Goal: Task Accomplishment & Management: Complete application form

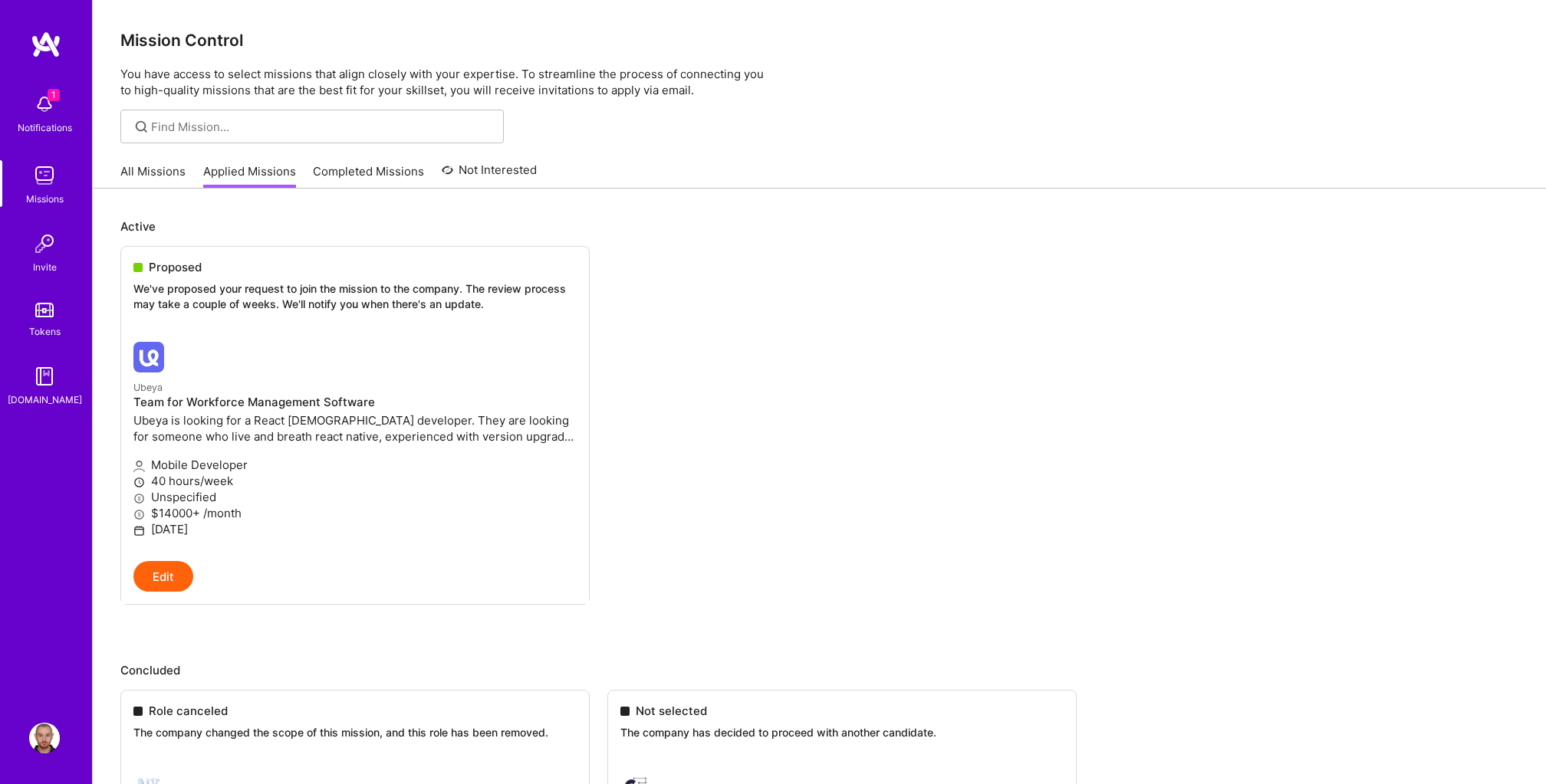
click at [159, 173] on link "All Missions" at bounding box center [153, 176] width 65 height 25
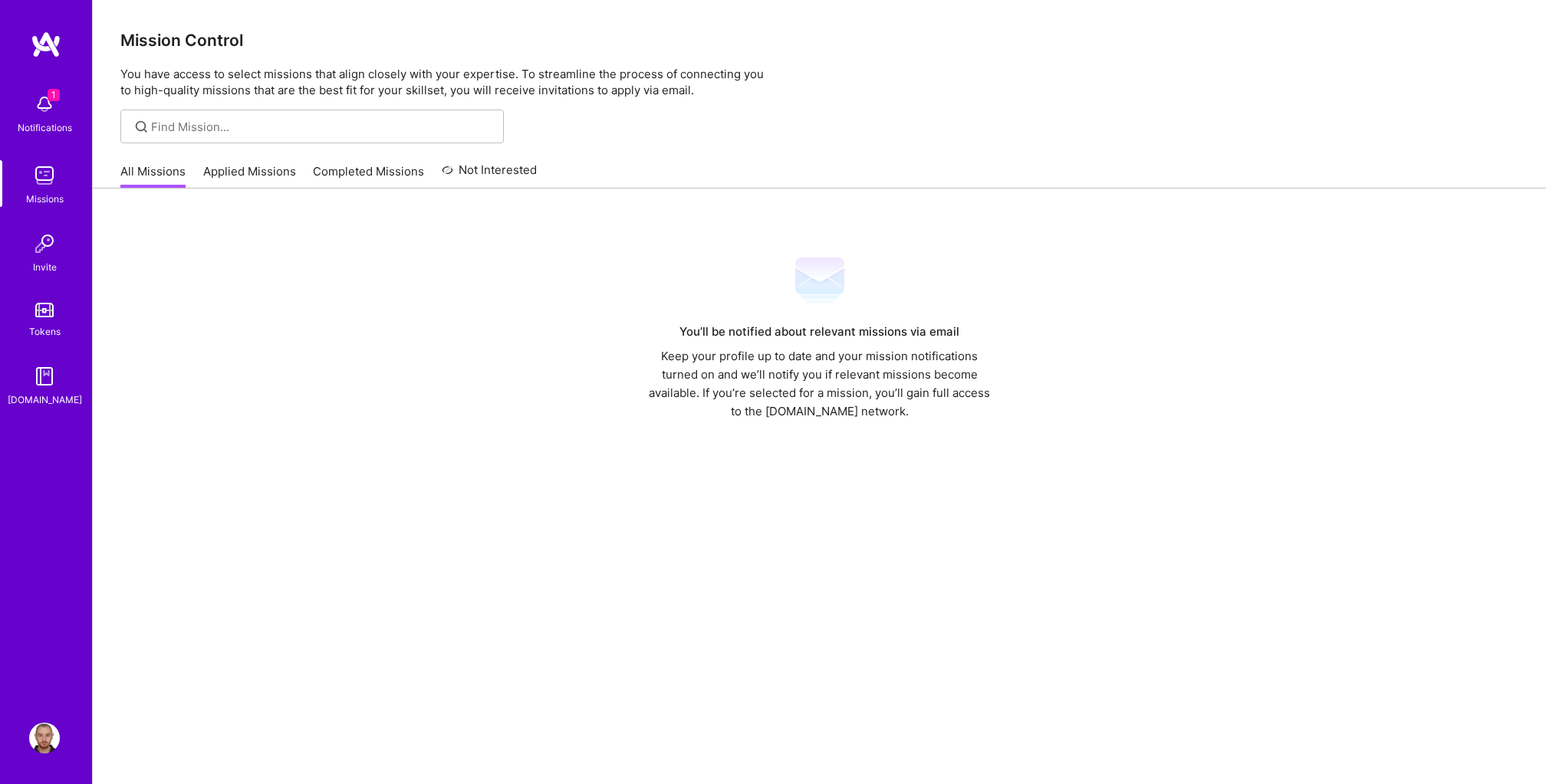
click at [239, 175] on link "Applied Missions" at bounding box center [249, 176] width 93 height 25
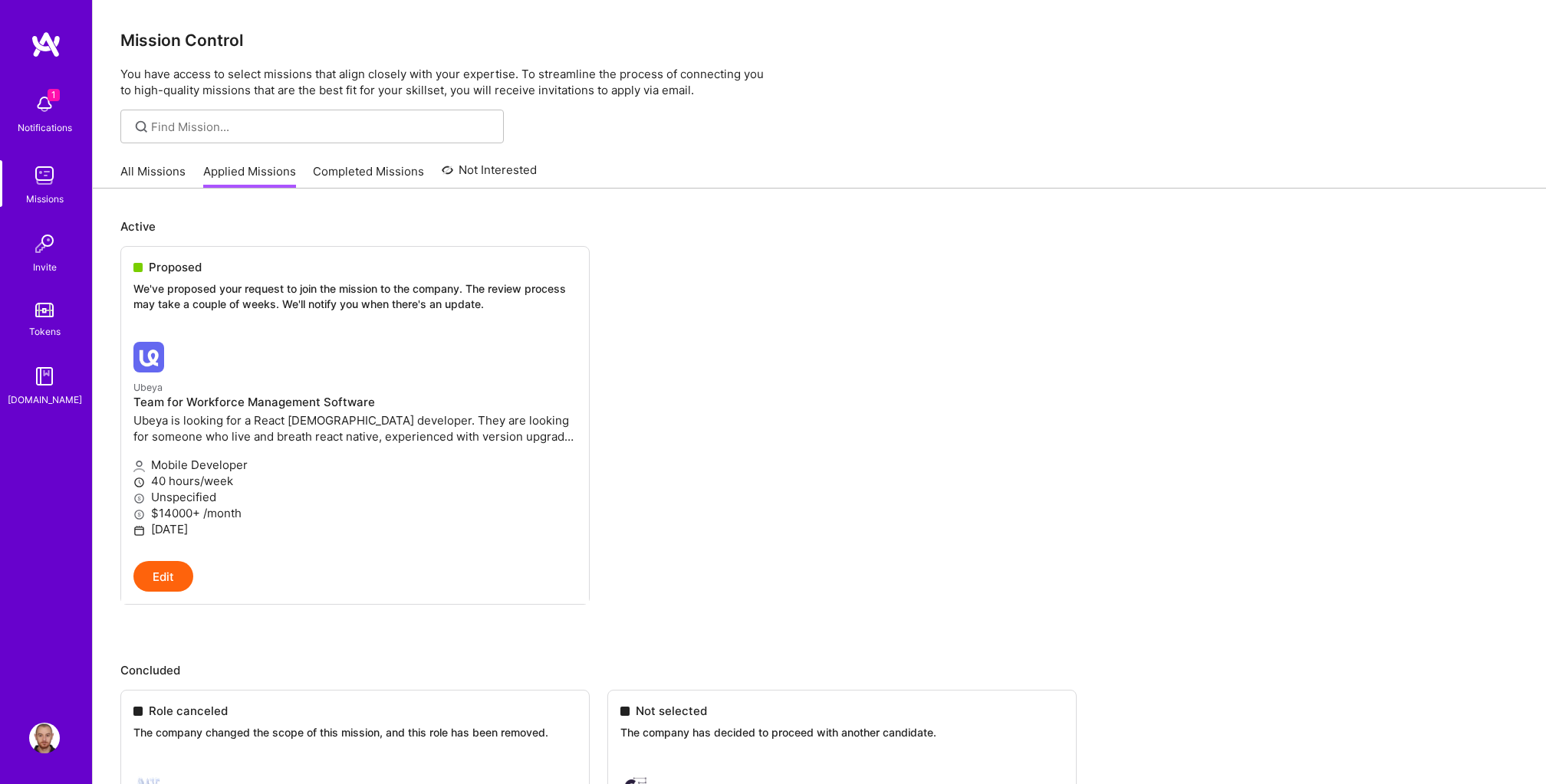
click at [55, 101] on img at bounding box center [44, 104] width 31 height 31
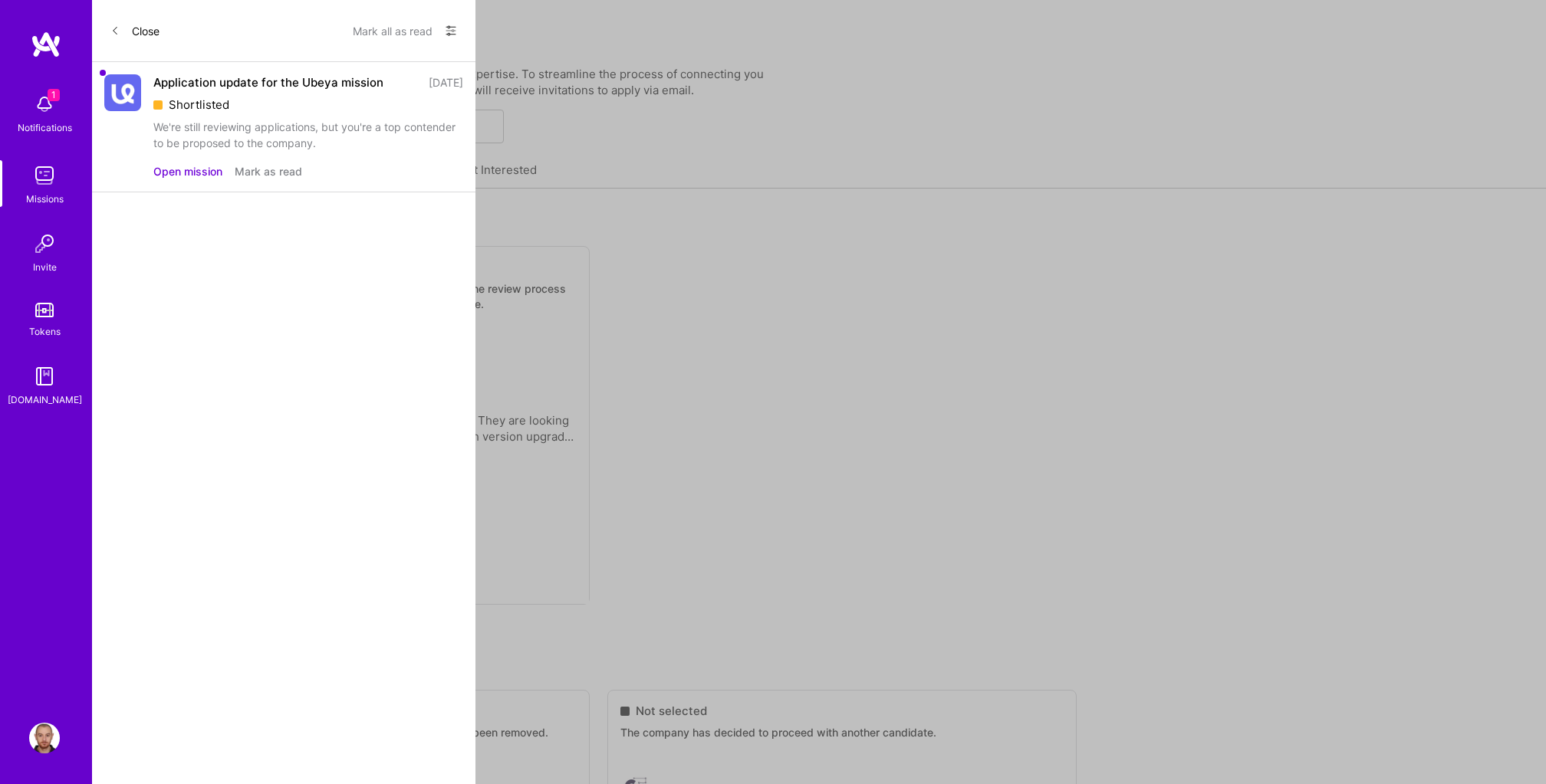
click at [242, 176] on button "Mark as read" at bounding box center [268, 171] width 67 height 16
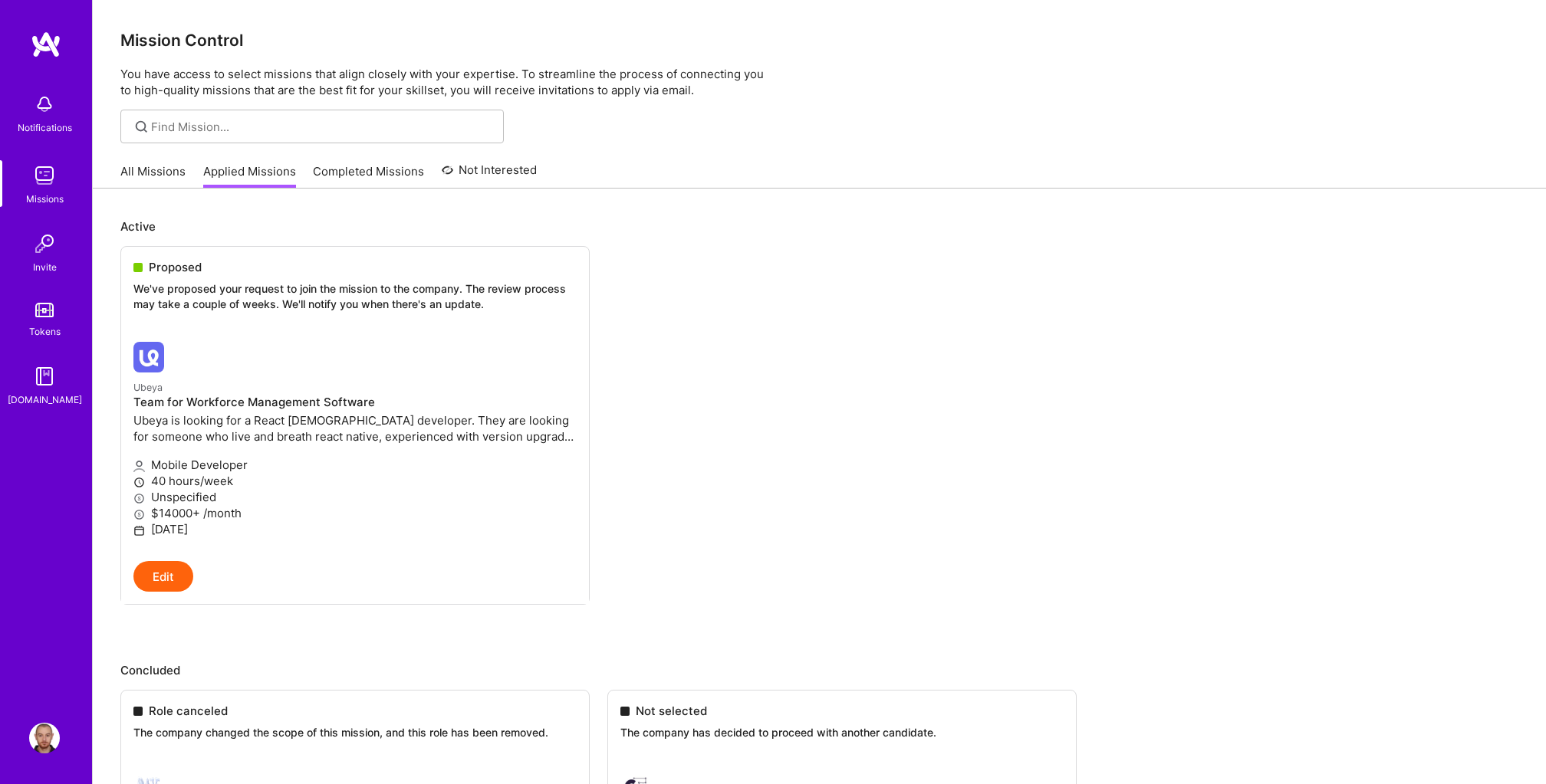
click at [411, 359] on div at bounding box center [281, 357] width 295 height 31
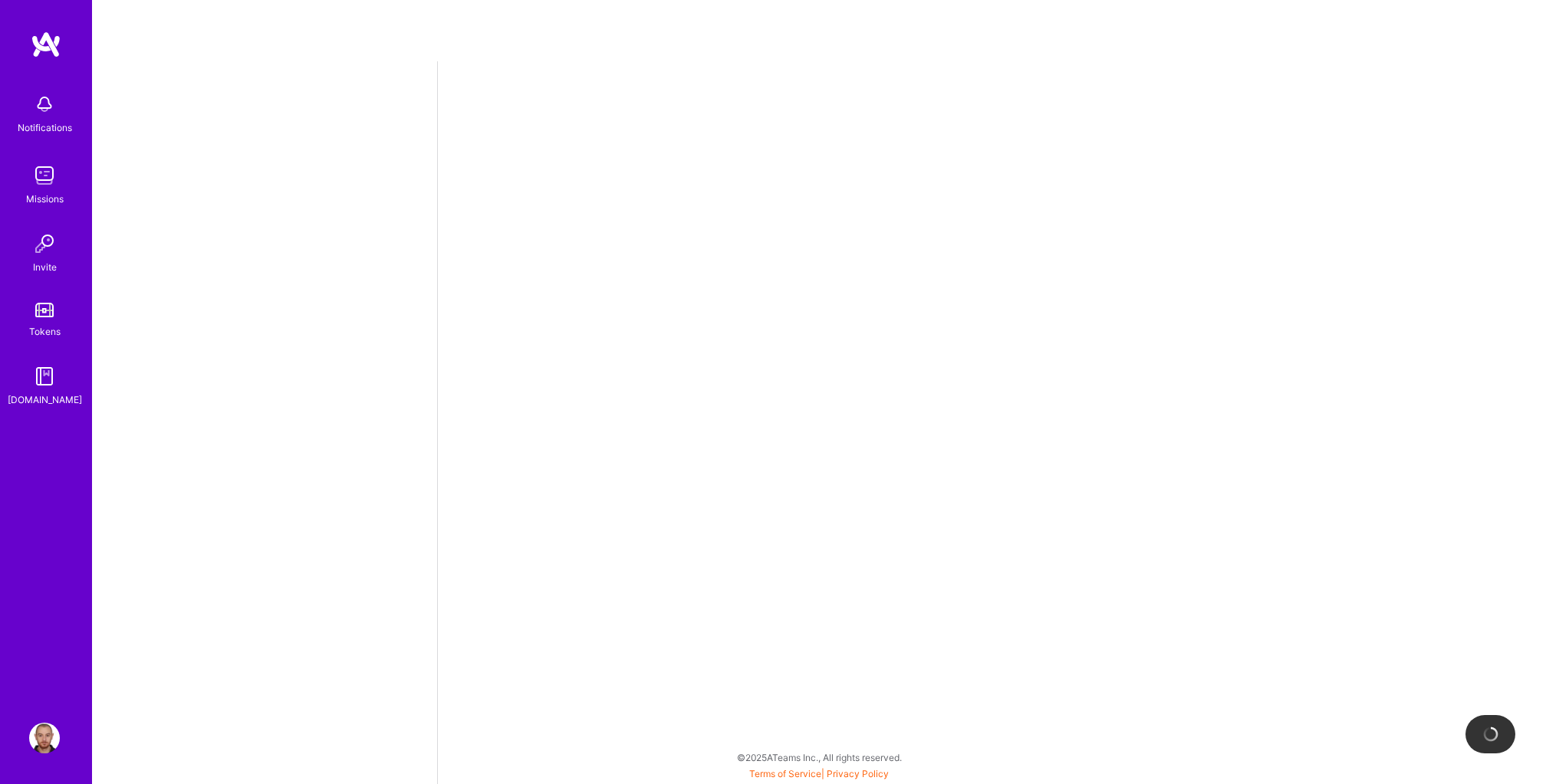
select select "TR"
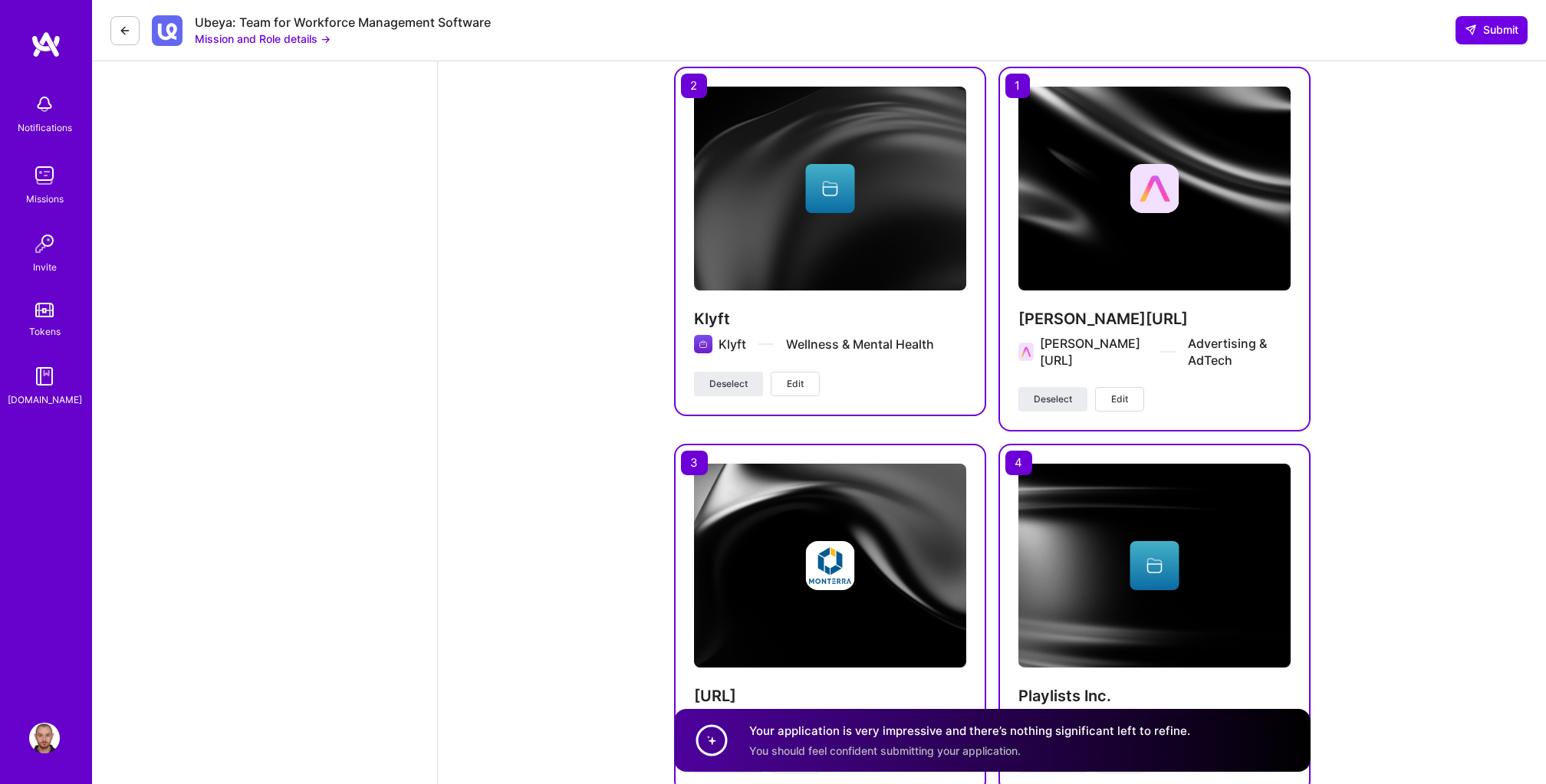
scroll to position [2208, 0]
